Goal: Find specific page/section: Find specific page/section

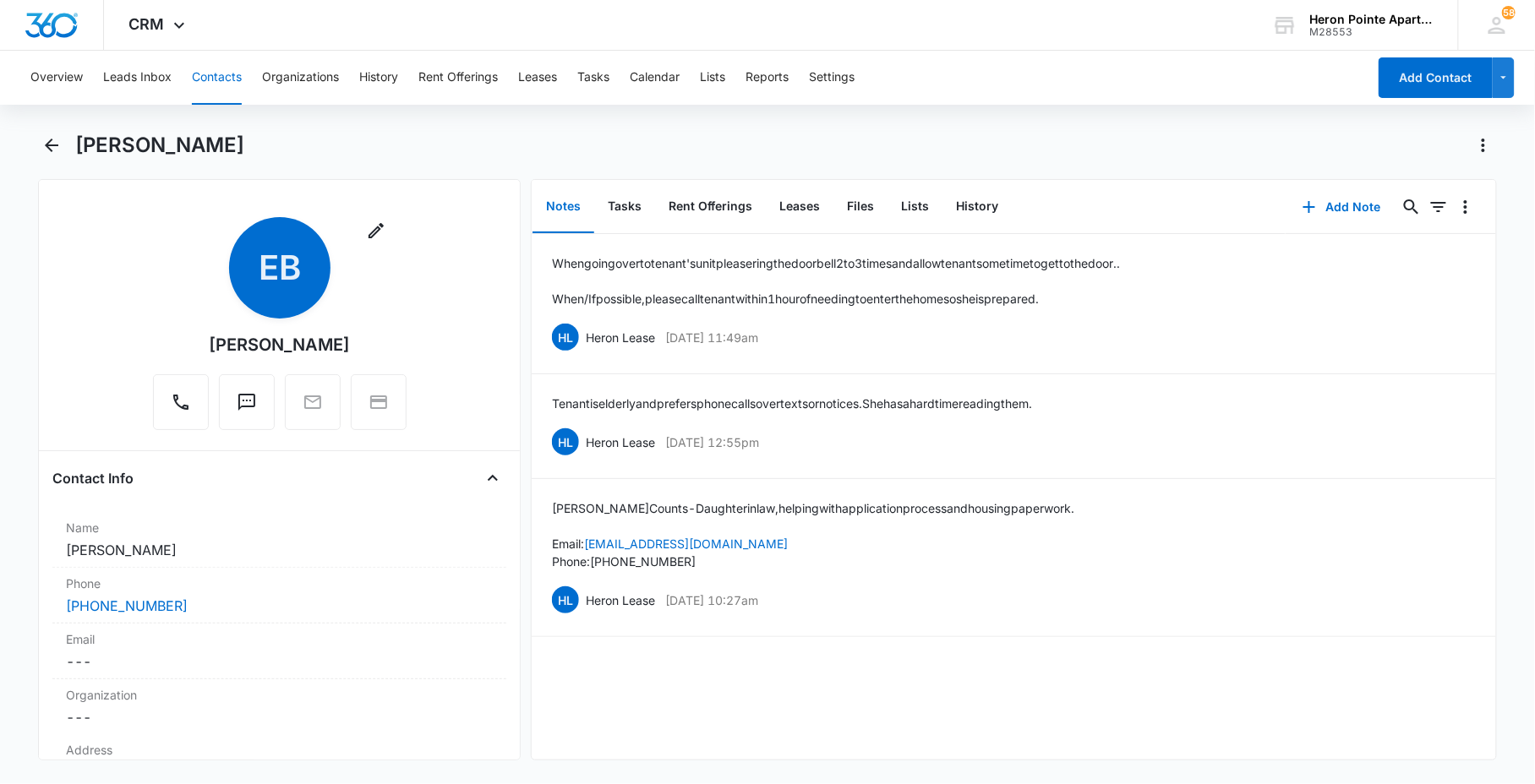
click at [196, 78] on button "Contacts" at bounding box center [217, 78] width 50 height 54
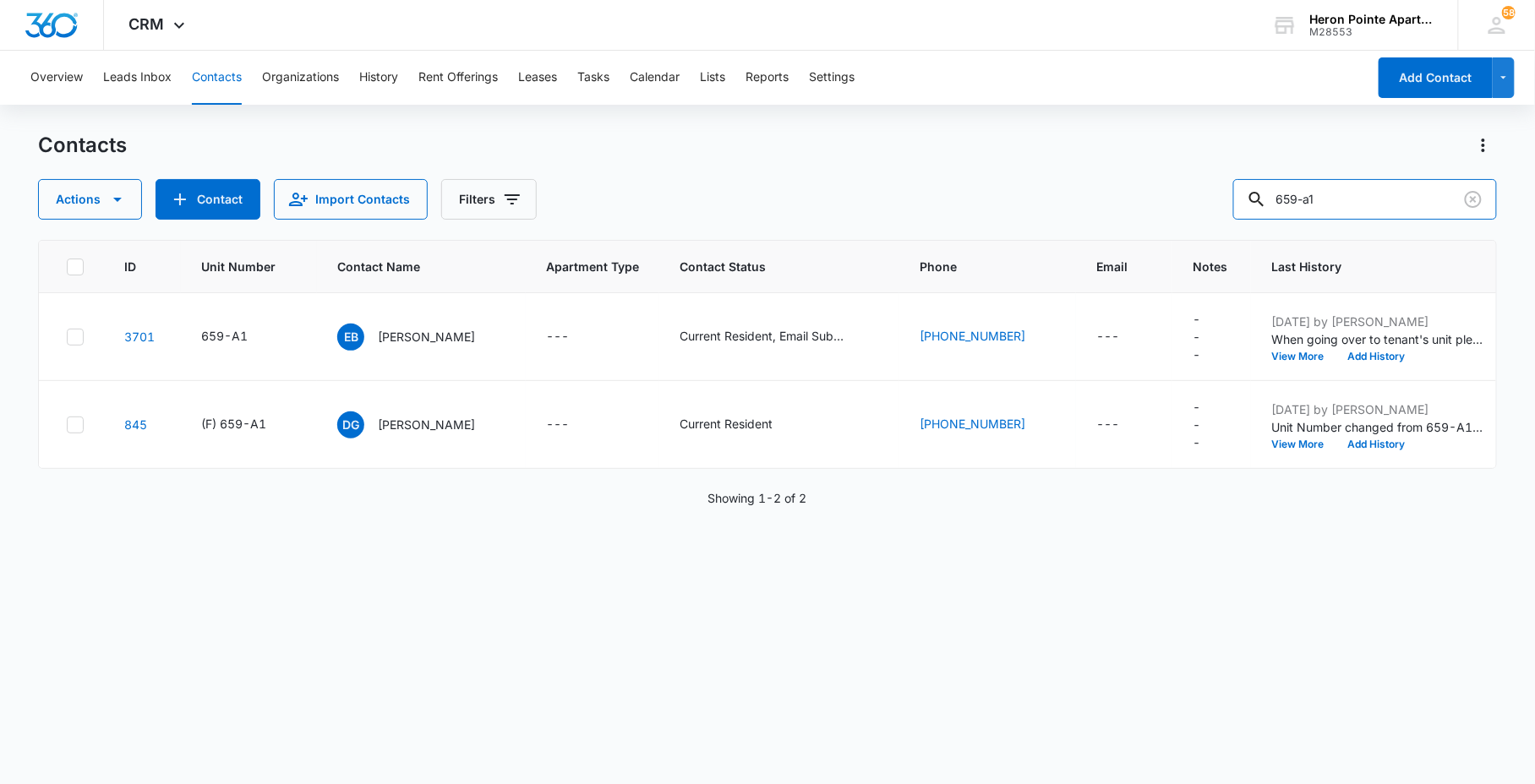
drag, startPoint x: 1367, startPoint y: 206, endPoint x: 1196, endPoint y: 227, distance: 172.3
click at [1294, 221] on div "Contacts Actions Contact Import Contacts Filters 659-a1 ID Unit Number Contact …" at bounding box center [767, 456] width 1458 height 650
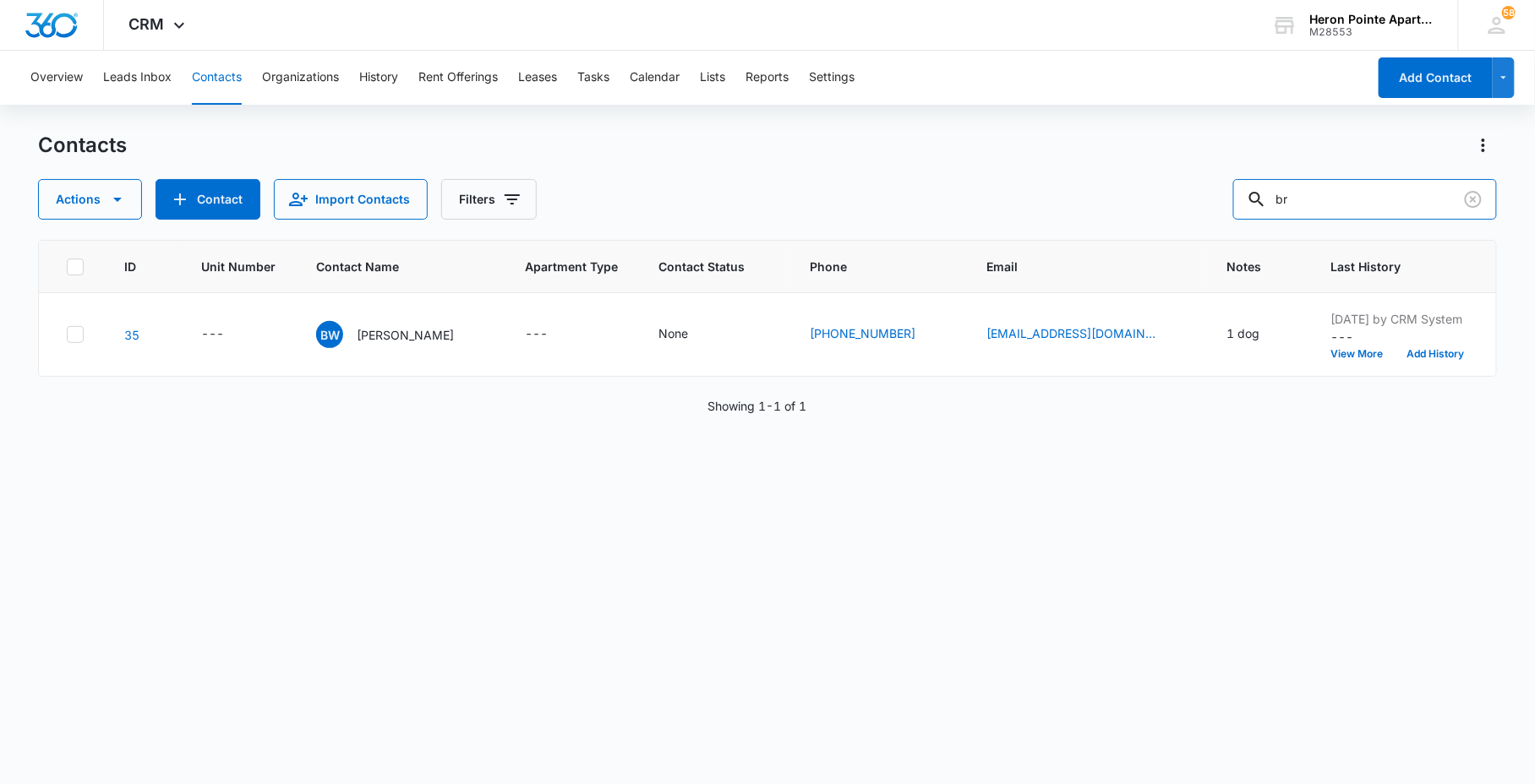
type input "b"
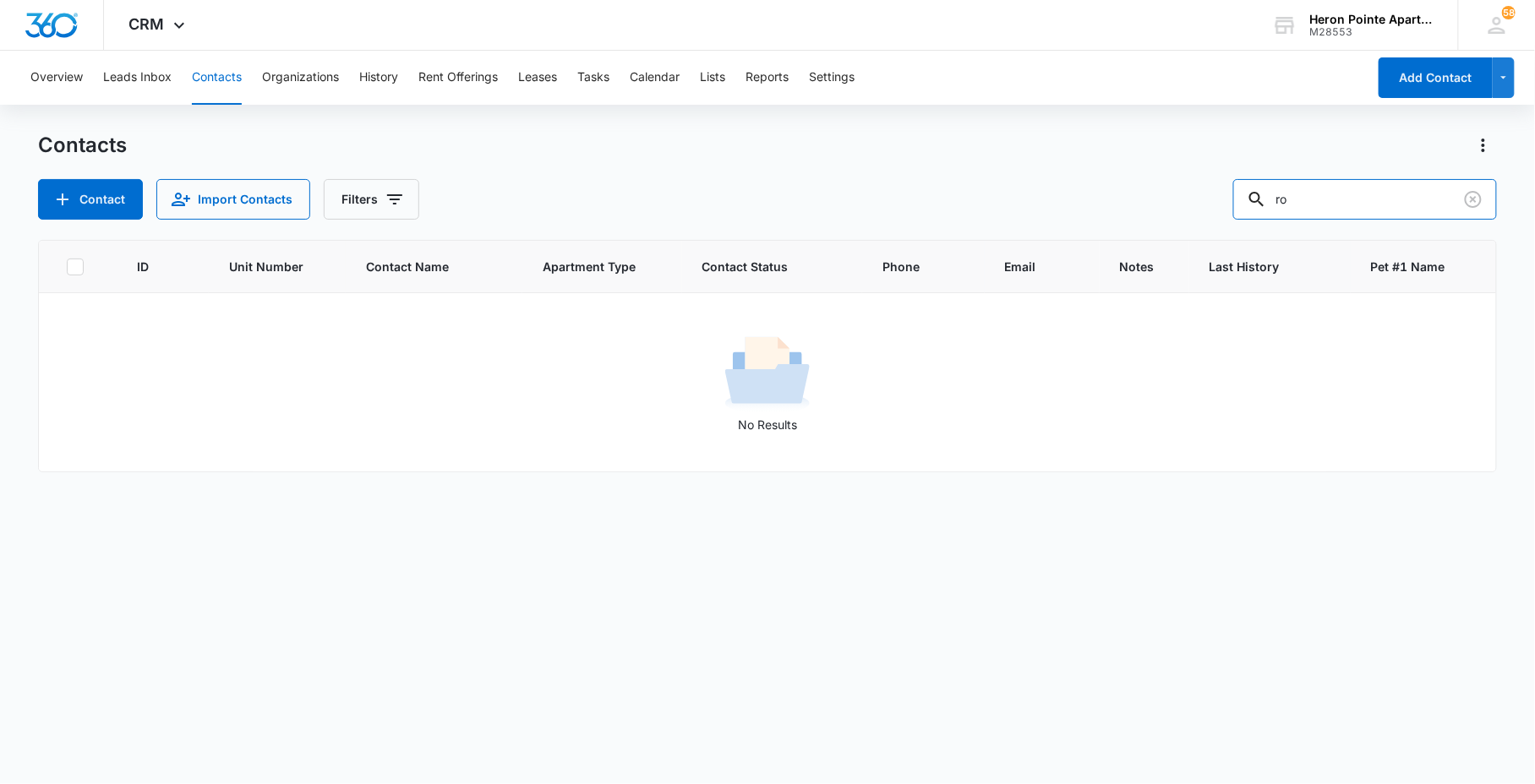
type input "r"
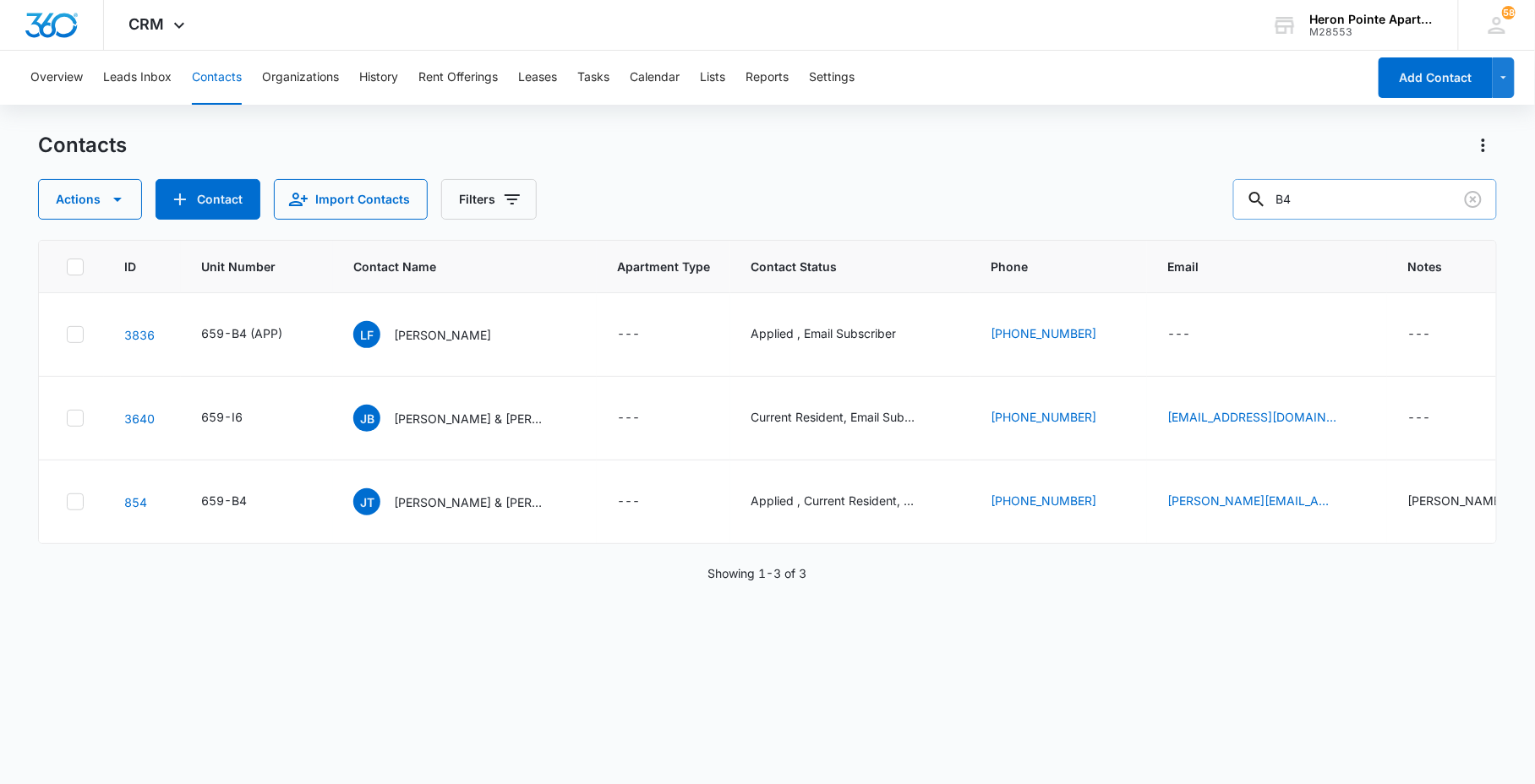
click at [1294, 206] on input "B4" at bounding box center [1365, 199] width 264 height 41
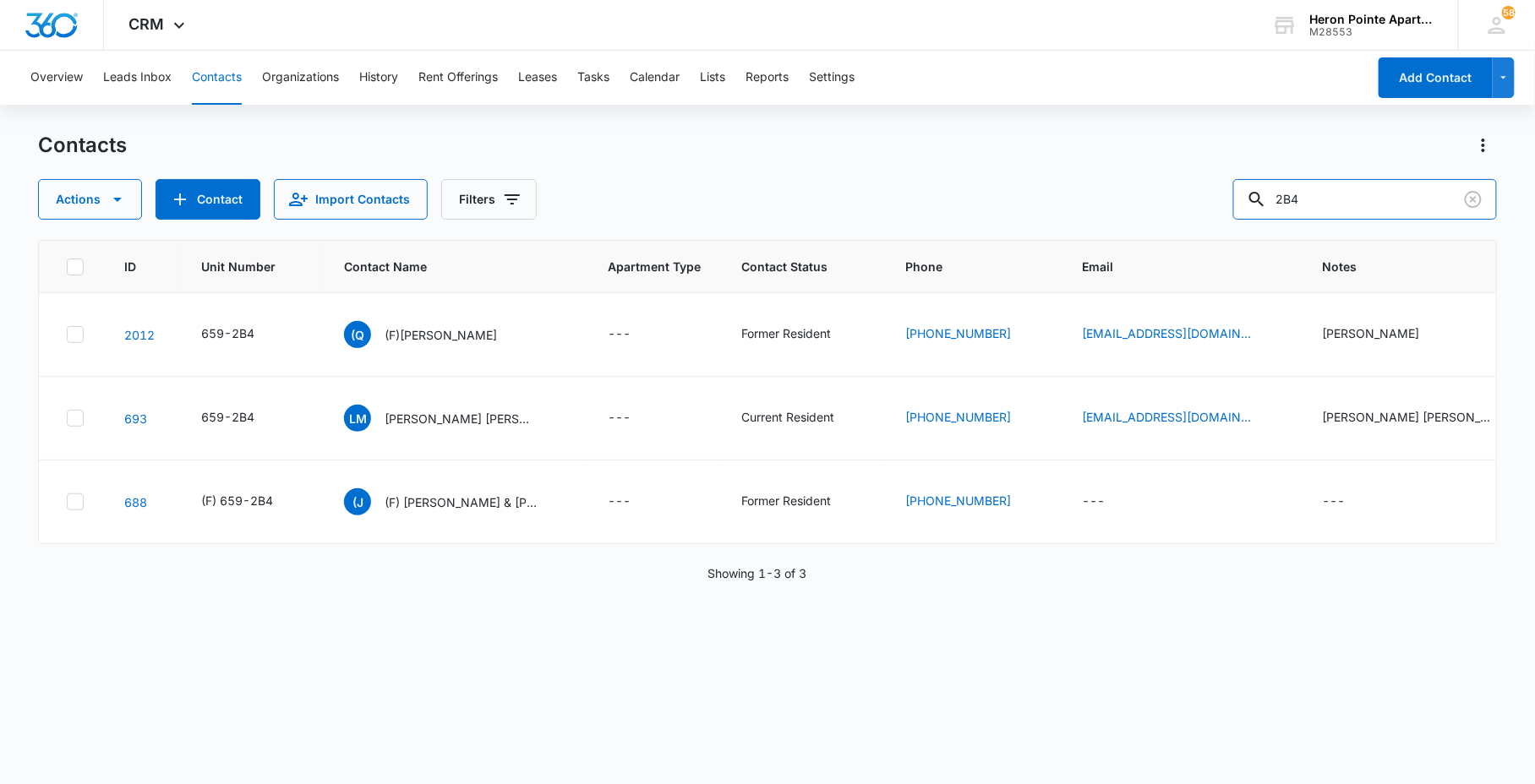
click at [1202, 232] on div "Contacts Actions Contact Import Contacts Filters 2B4 ID Unit Number Contact Nam…" at bounding box center [767, 456] width 1458 height 650
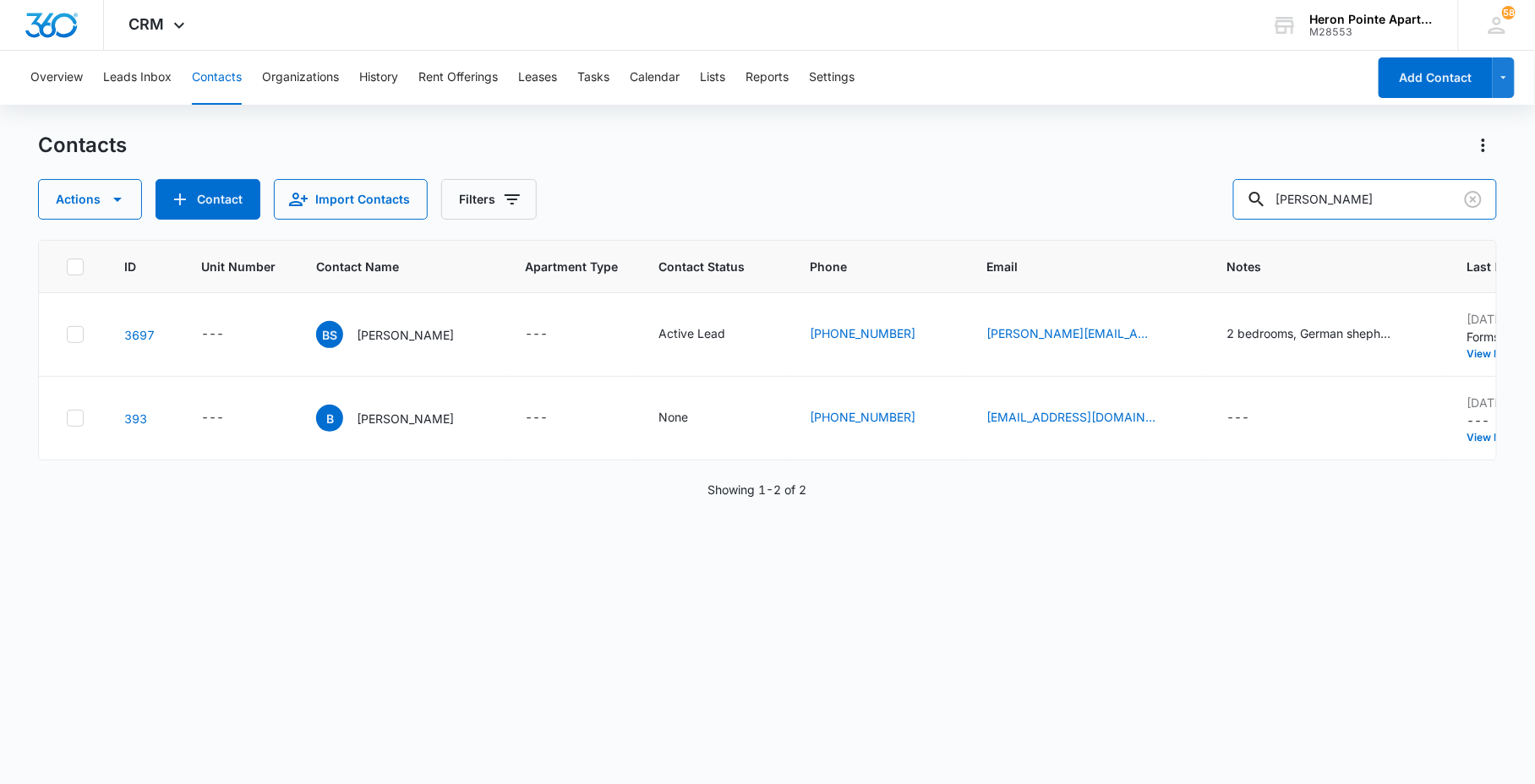
drag, startPoint x: 1348, startPoint y: 201, endPoint x: 1214, endPoint y: 222, distance: 135.6
click at [1210, 222] on div "Contacts Actions Contact Import Contacts Filters [PERSON_NAME] ID Unit Number C…" at bounding box center [767, 456] width 1458 height 650
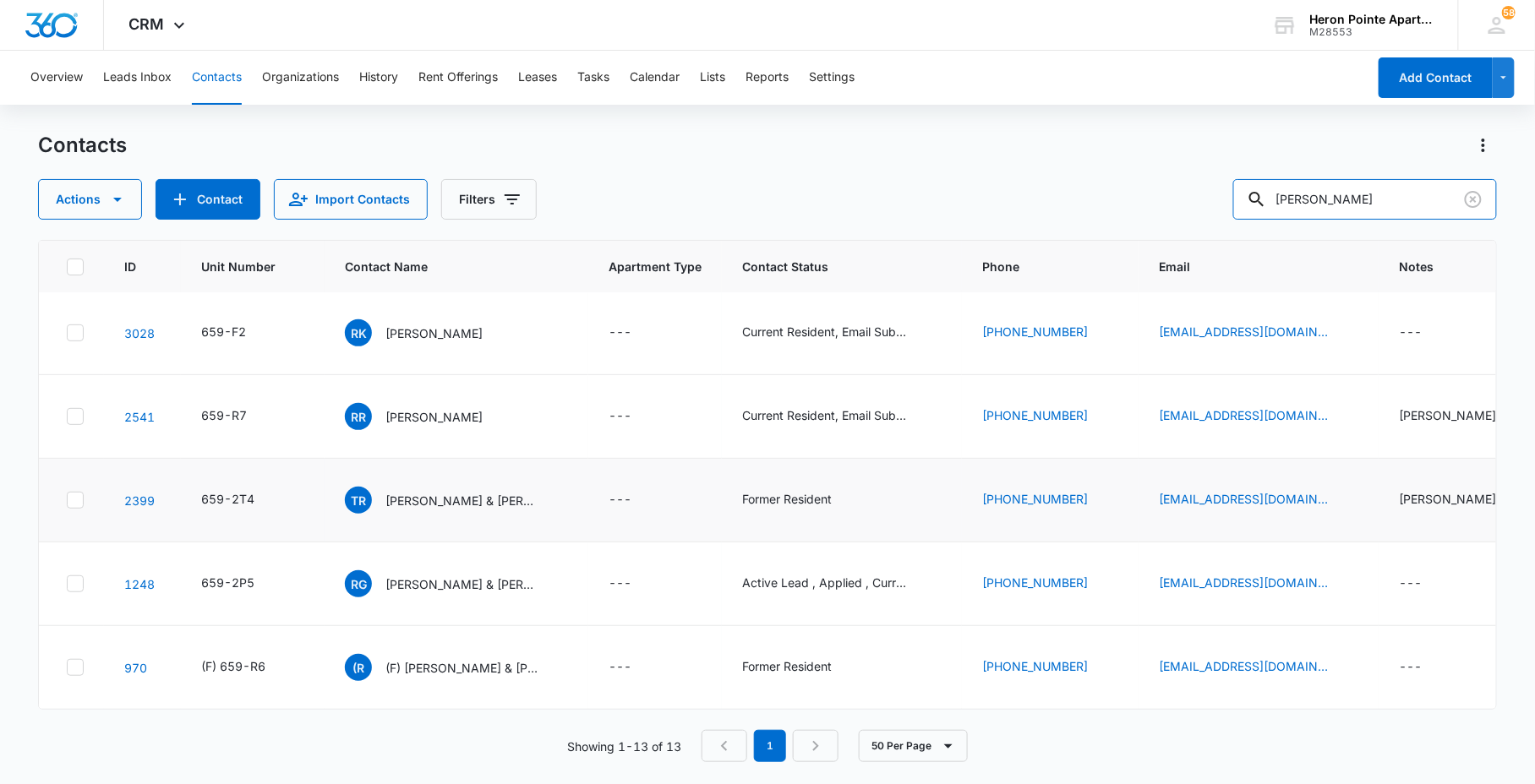
scroll to position [188, 0]
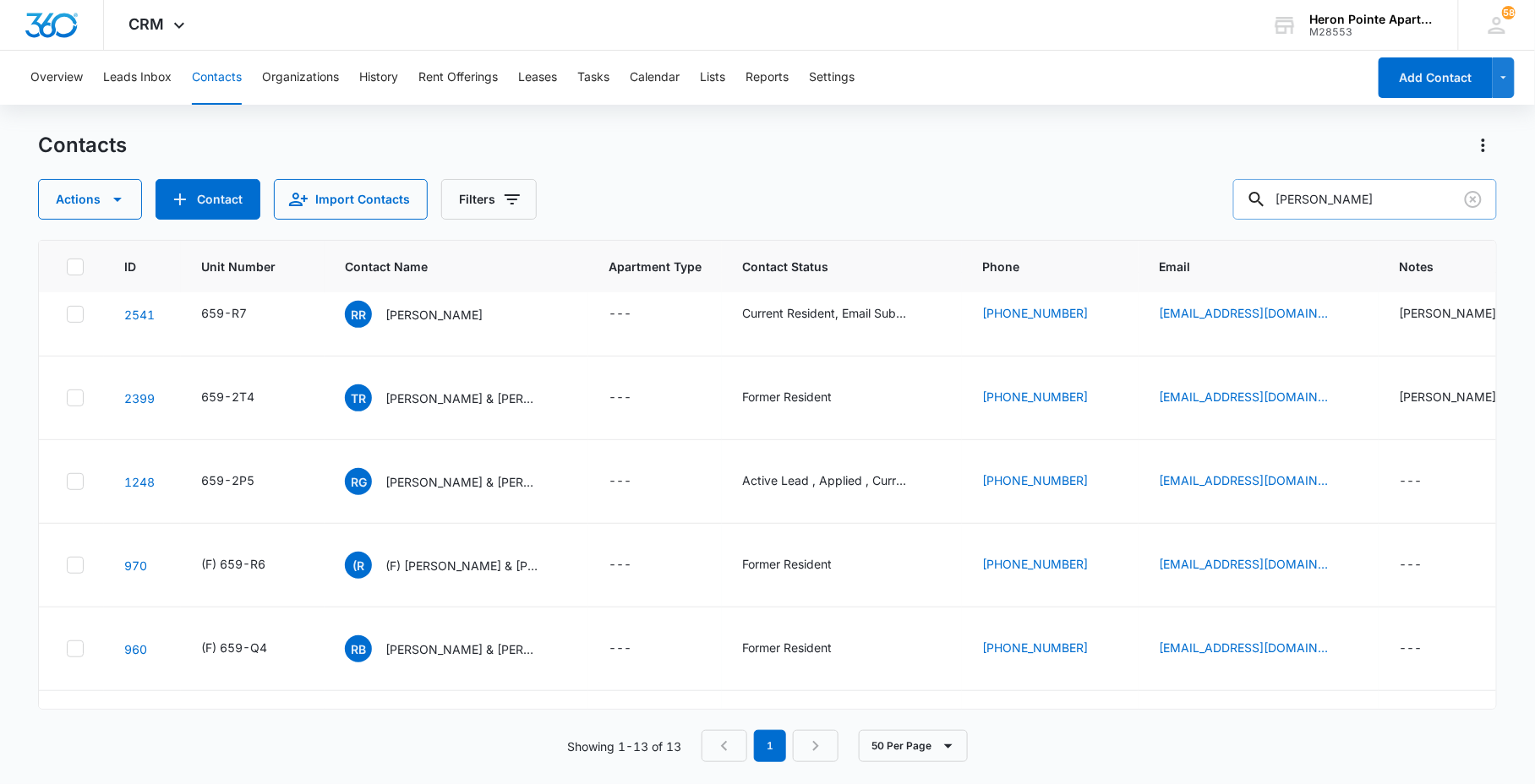
click at [1345, 195] on input "[PERSON_NAME]" at bounding box center [1365, 199] width 264 height 41
type input "R"
type input "[PERSON_NAME]"
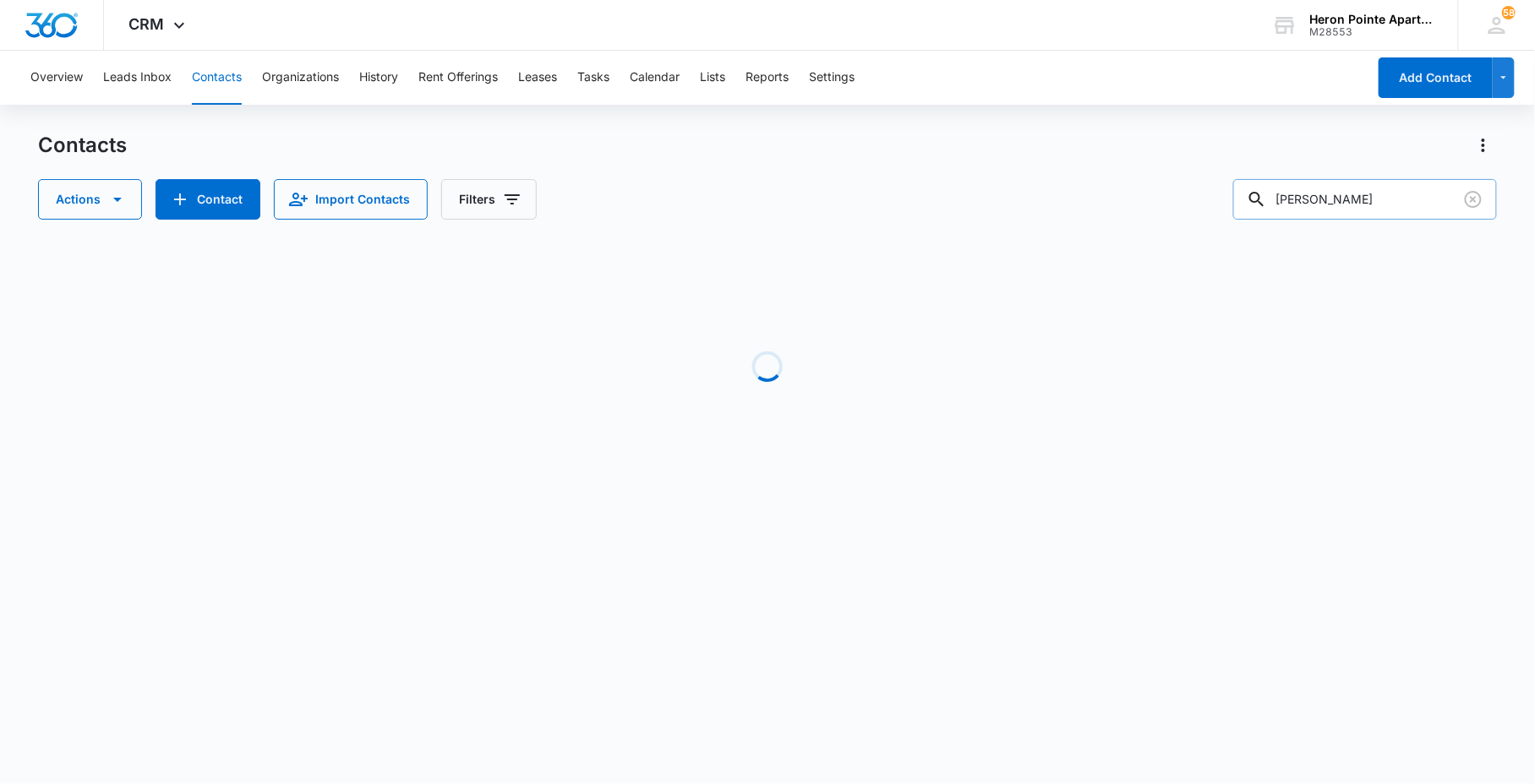
scroll to position [0, 0]
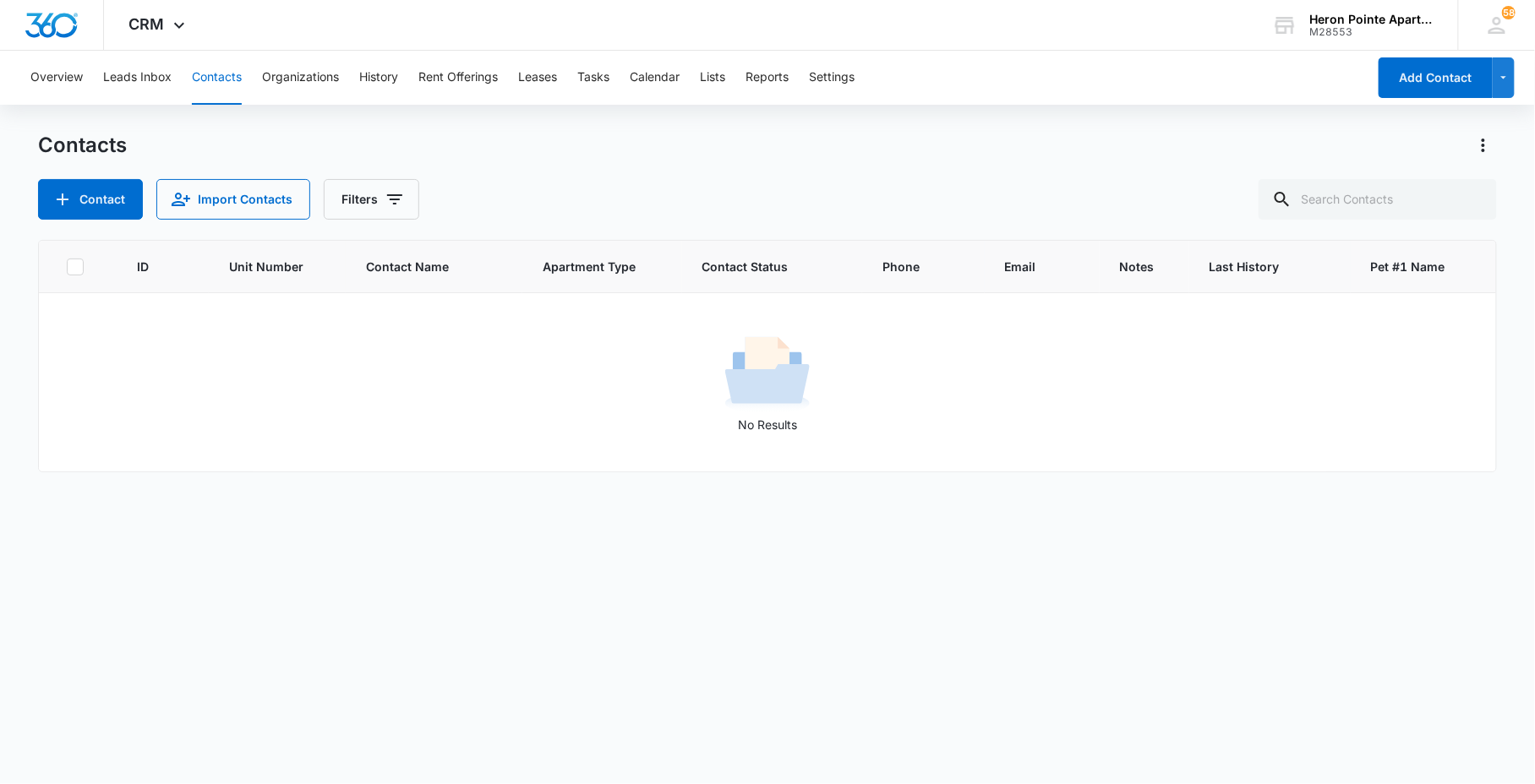
drag, startPoint x: 1429, startPoint y: 616, endPoint x: 1432, endPoint y: 608, distance: 8.5
click at [1430, 616] on div "ID Unit Number Contact Name Apartment Type Contact Status Phone Email Notes Las…" at bounding box center [767, 500] width 1458 height 522
